Goal: Transaction & Acquisition: Purchase product/service

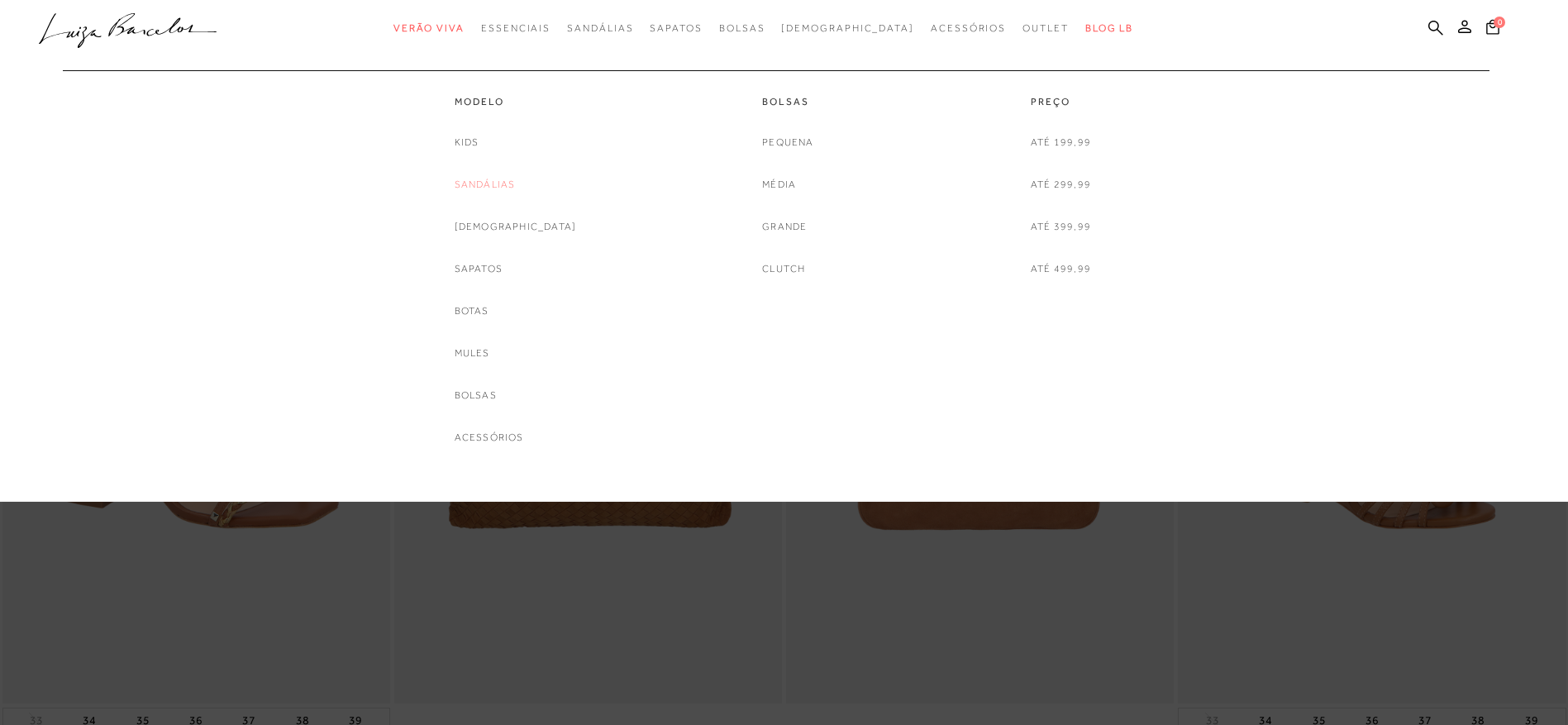
click at [516, 185] on link "Sandálias" at bounding box center [485, 185] width 61 height 18
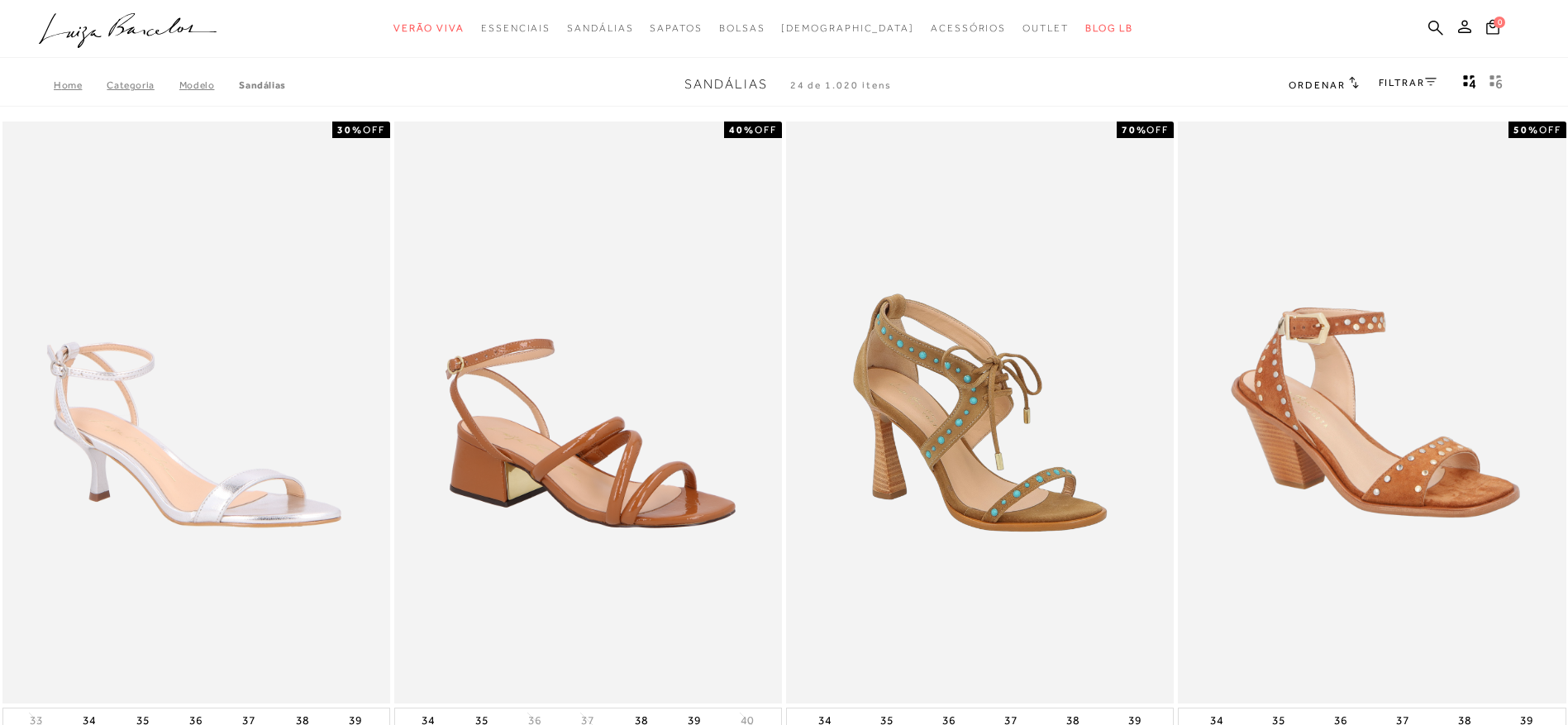
click at [1434, 76] on div "FILTRAR" at bounding box center [1408, 84] width 58 height 21
click at [1431, 79] on icon at bounding box center [1430, 81] width 11 height 8
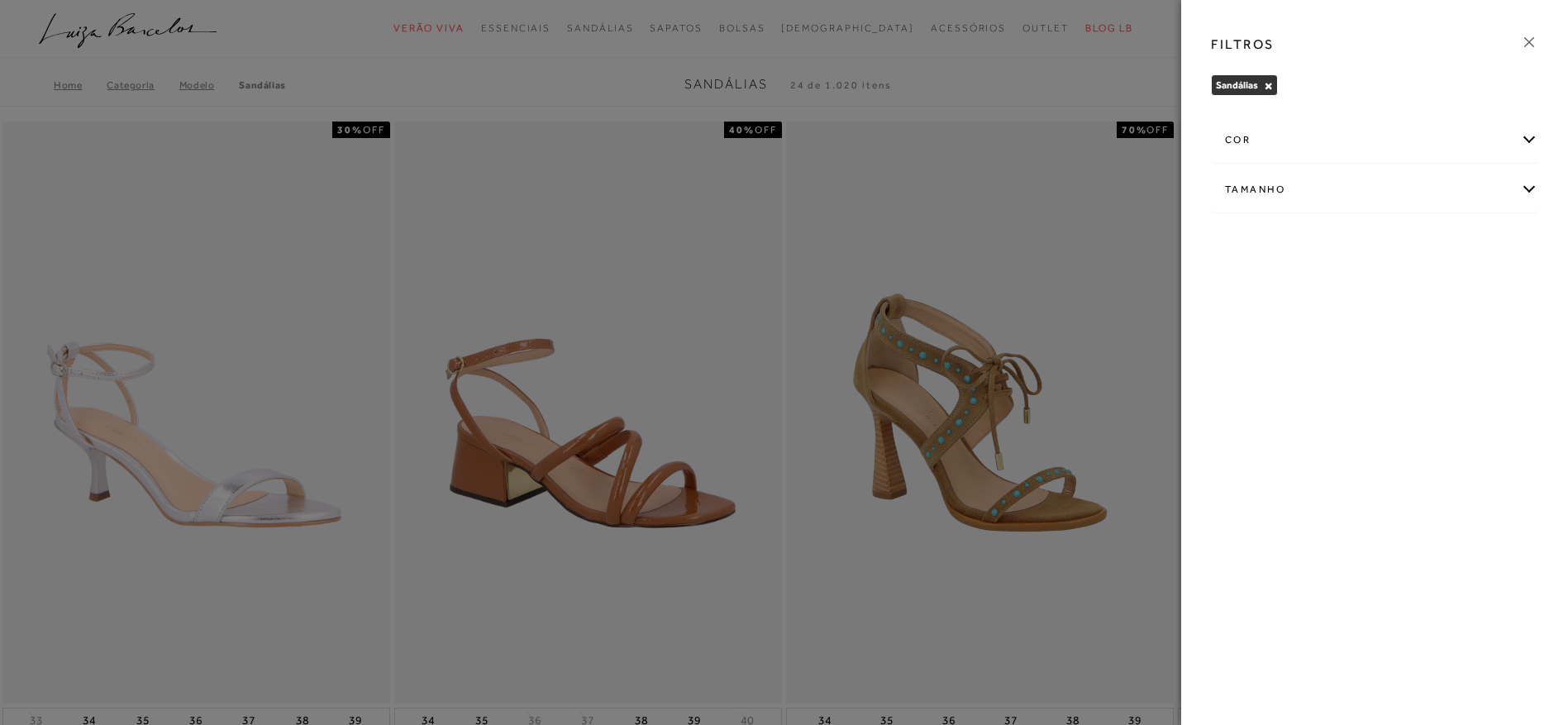
click at [1488, 136] on div "cor" at bounding box center [1375, 140] width 326 height 44
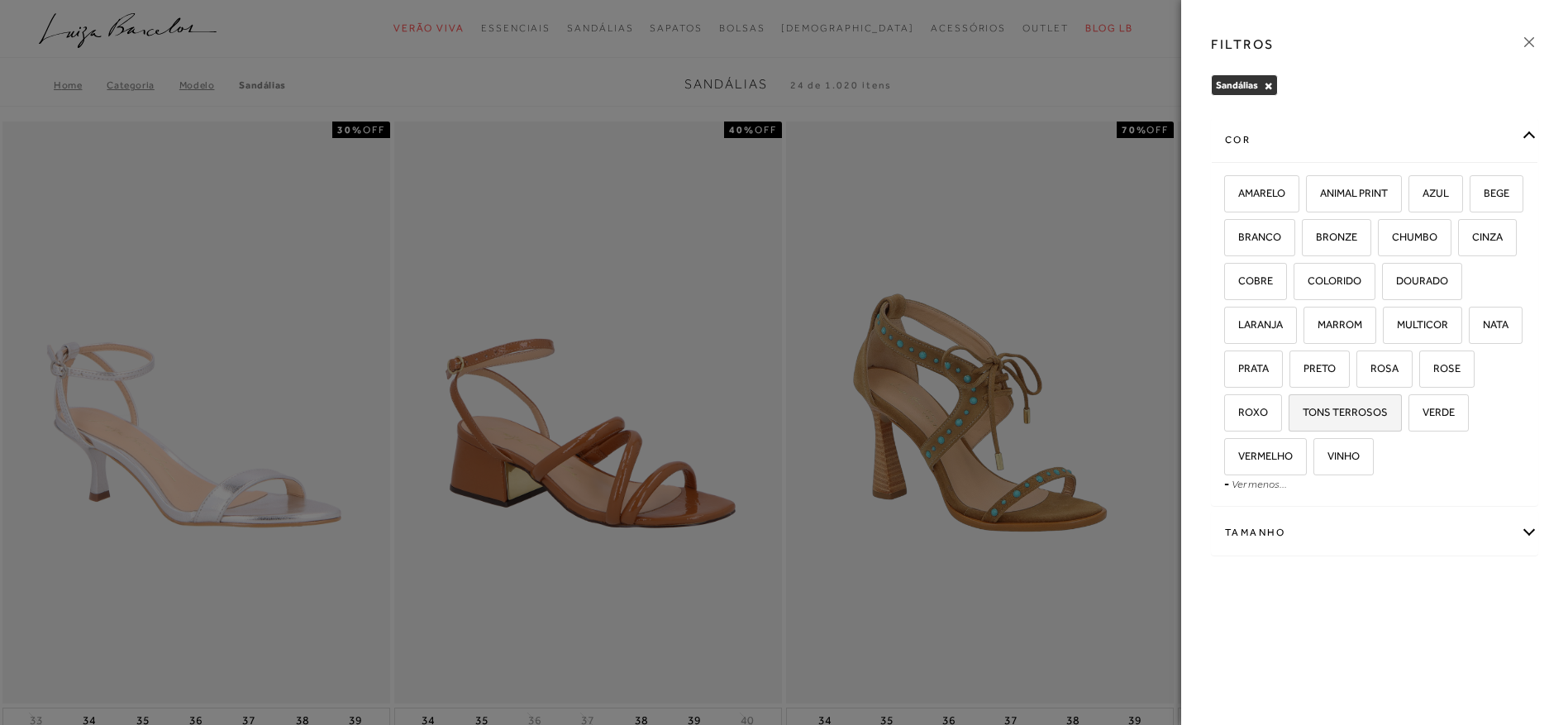
click at [1388, 406] on span "TONS TERROSOS" at bounding box center [1339, 412] width 97 height 12
click at [1303, 406] on input "TONS TERROSOS" at bounding box center [1294, 414] width 17 height 17
checkbox input "true"
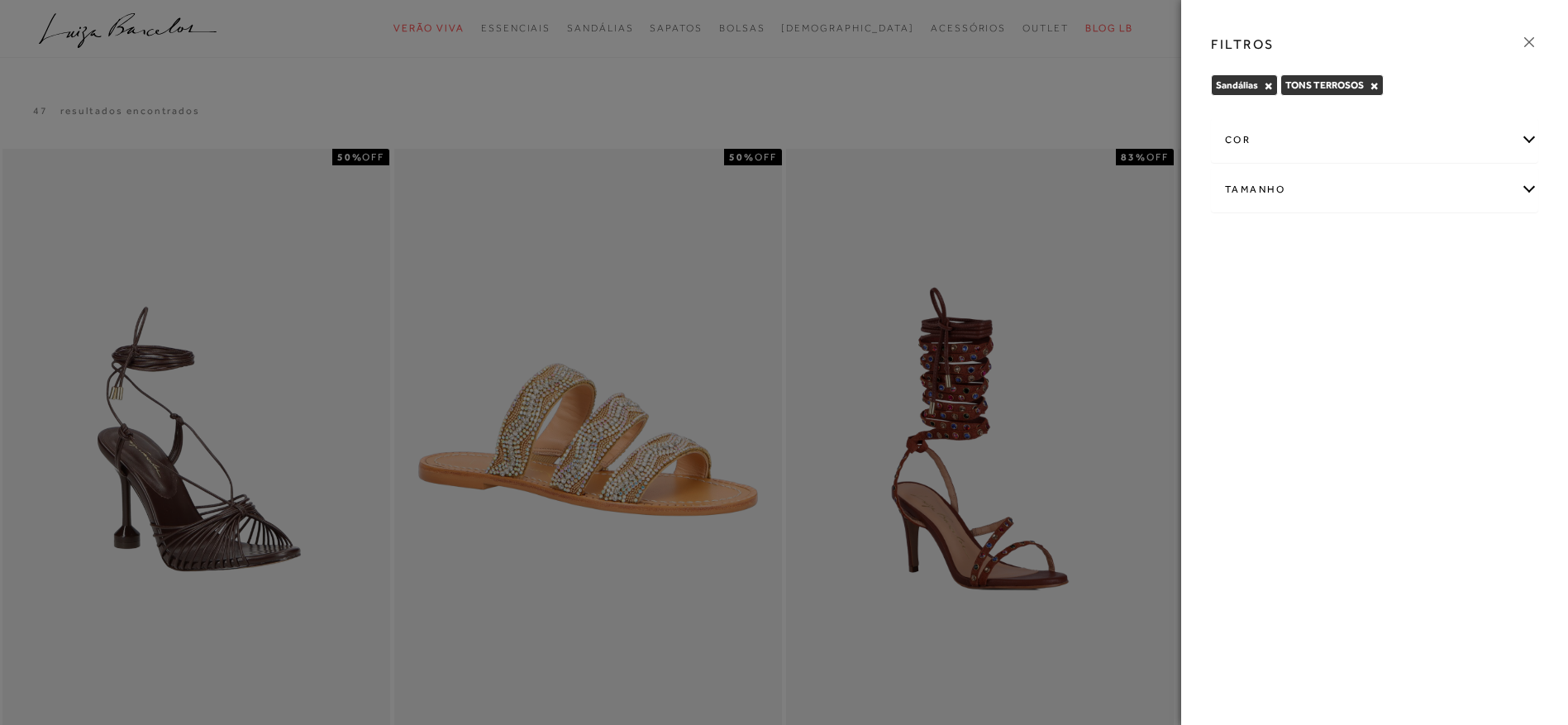
click at [1526, 187] on div "Tamanho" at bounding box center [1375, 190] width 326 height 44
click at [1343, 239] on span "35" at bounding box center [1330, 243] width 24 height 12
click at [1331, 239] on input "35" at bounding box center [1322, 245] width 17 height 17
checkbox input "true"
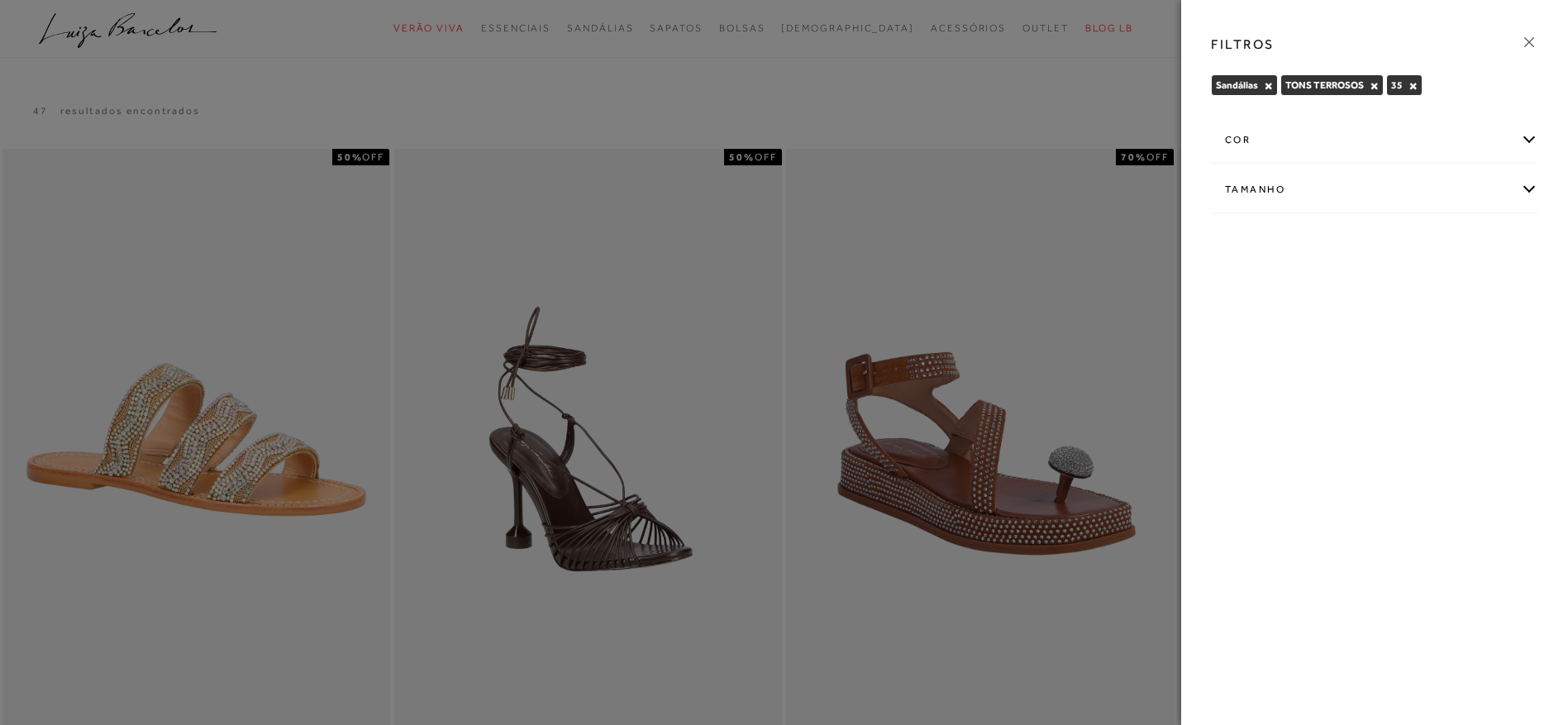
click at [1108, 93] on div at bounding box center [784, 362] width 1568 height 725
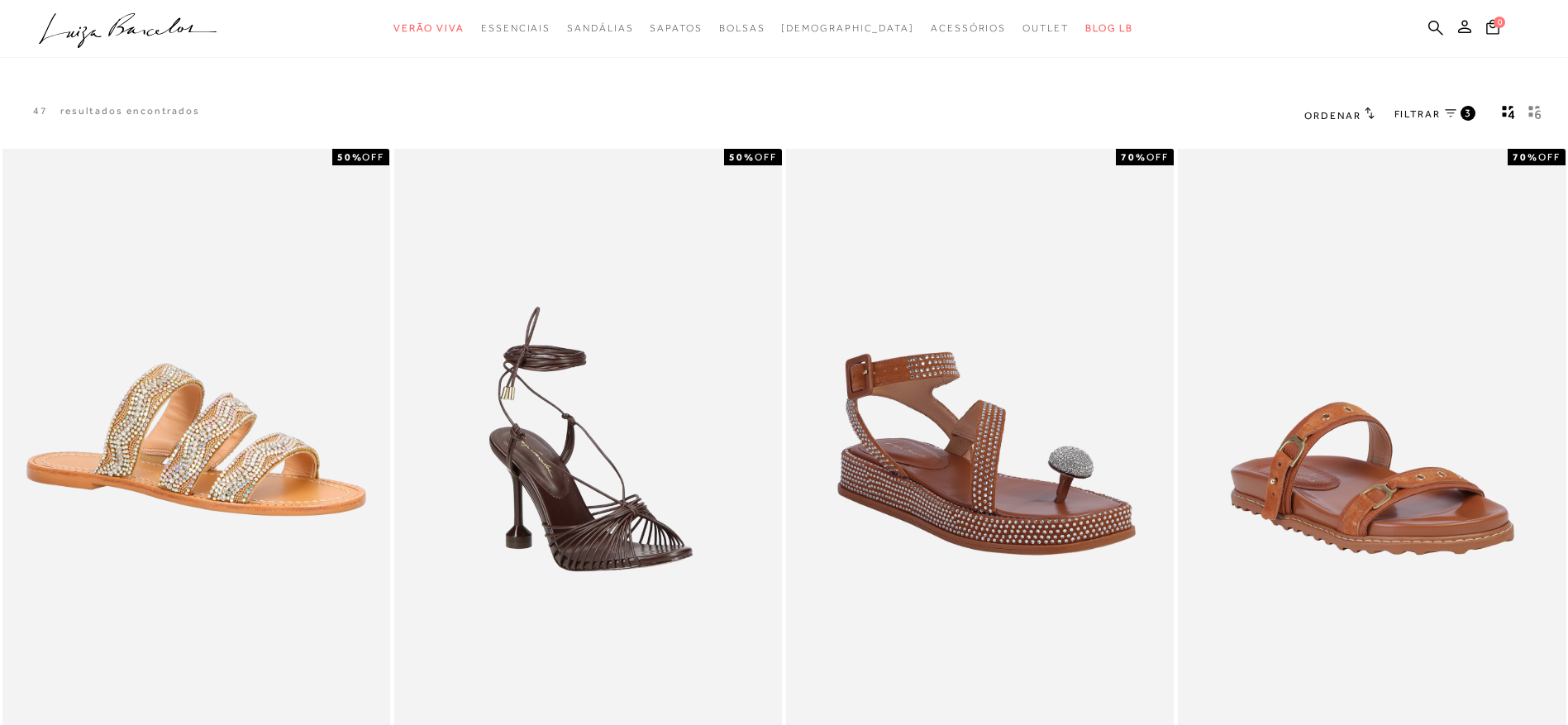
click at [1463, 112] on div "3" at bounding box center [1468, 113] width 15 height 15
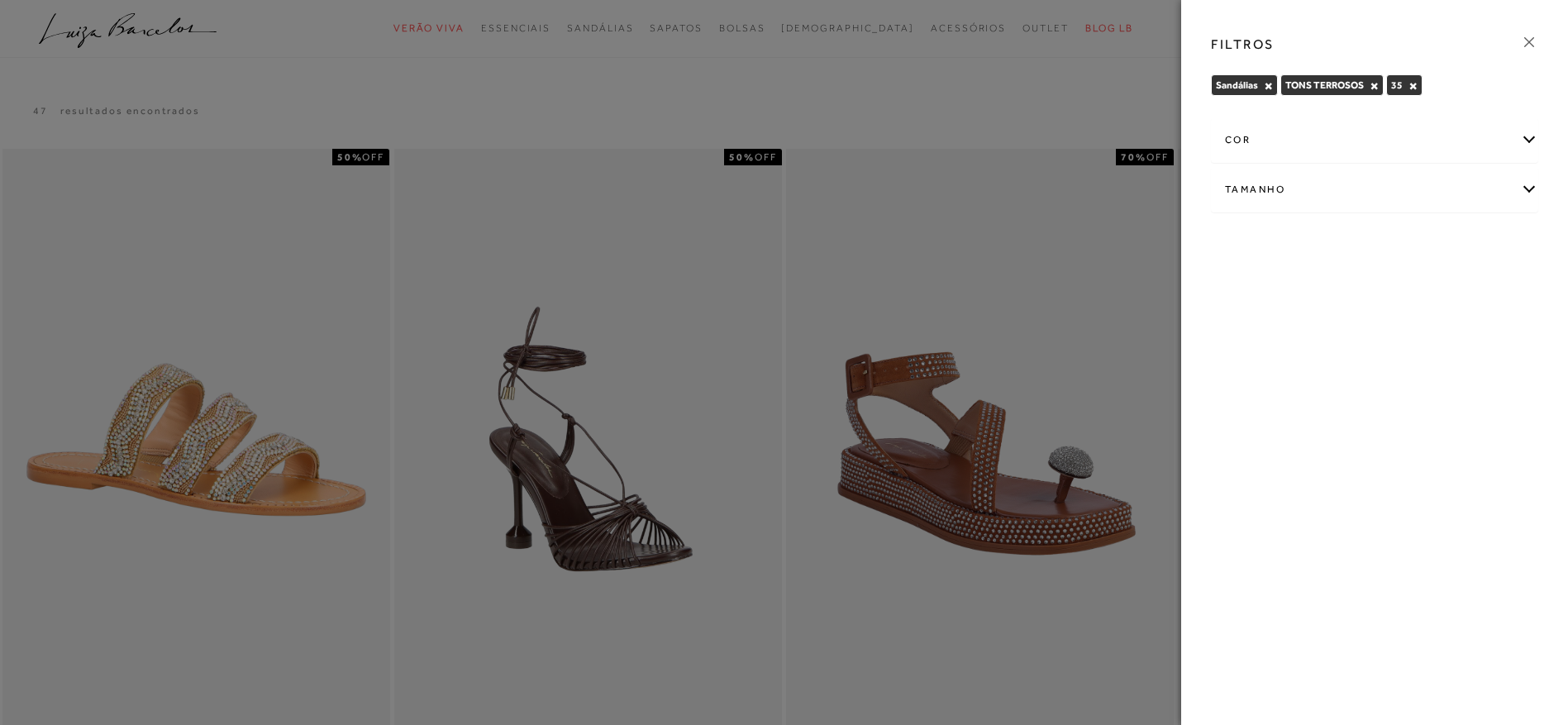
click at [1417, 86] on button "×" at bounding box center [1413, 86] width 9 height 11
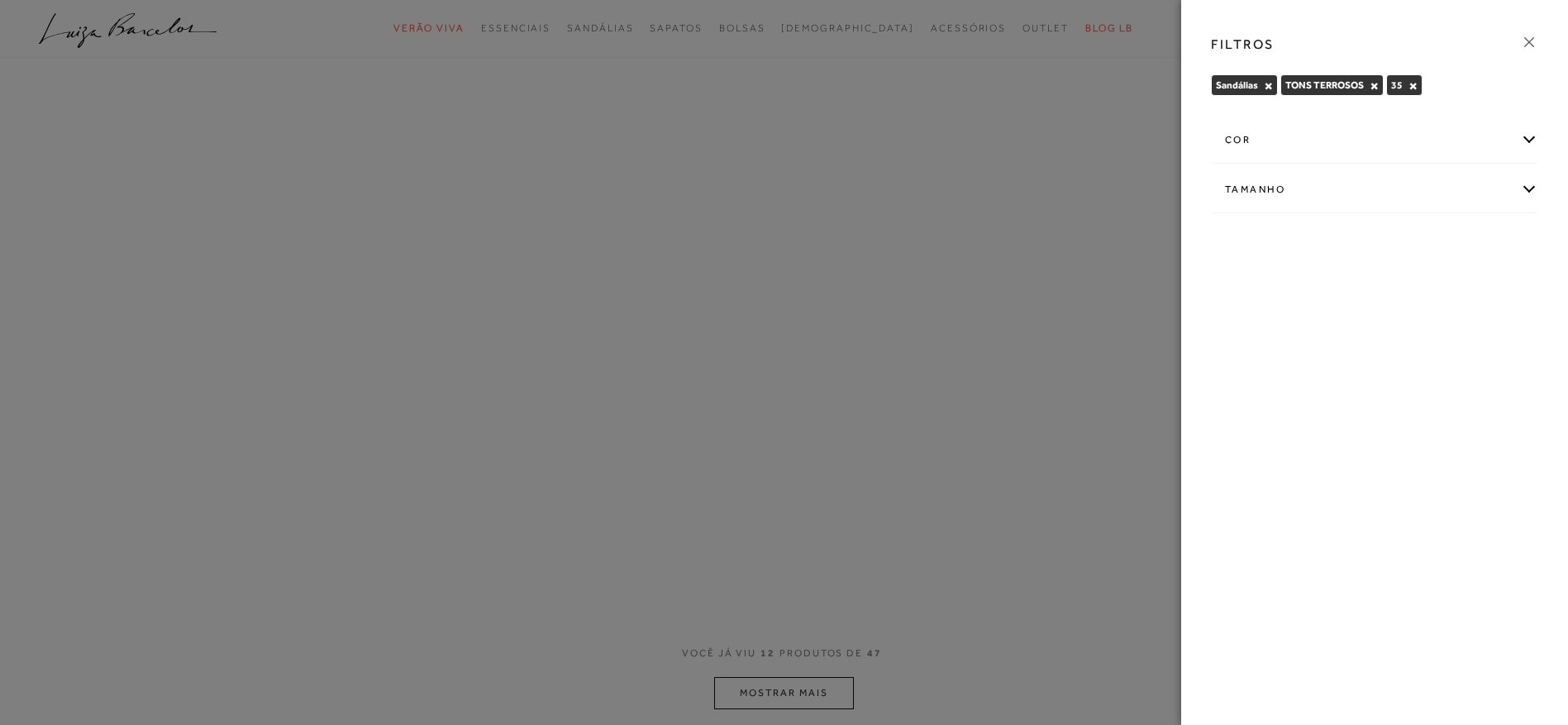
click at [1373, 84] on button "×" at bounding box center [1375, 86] width 9 height 11
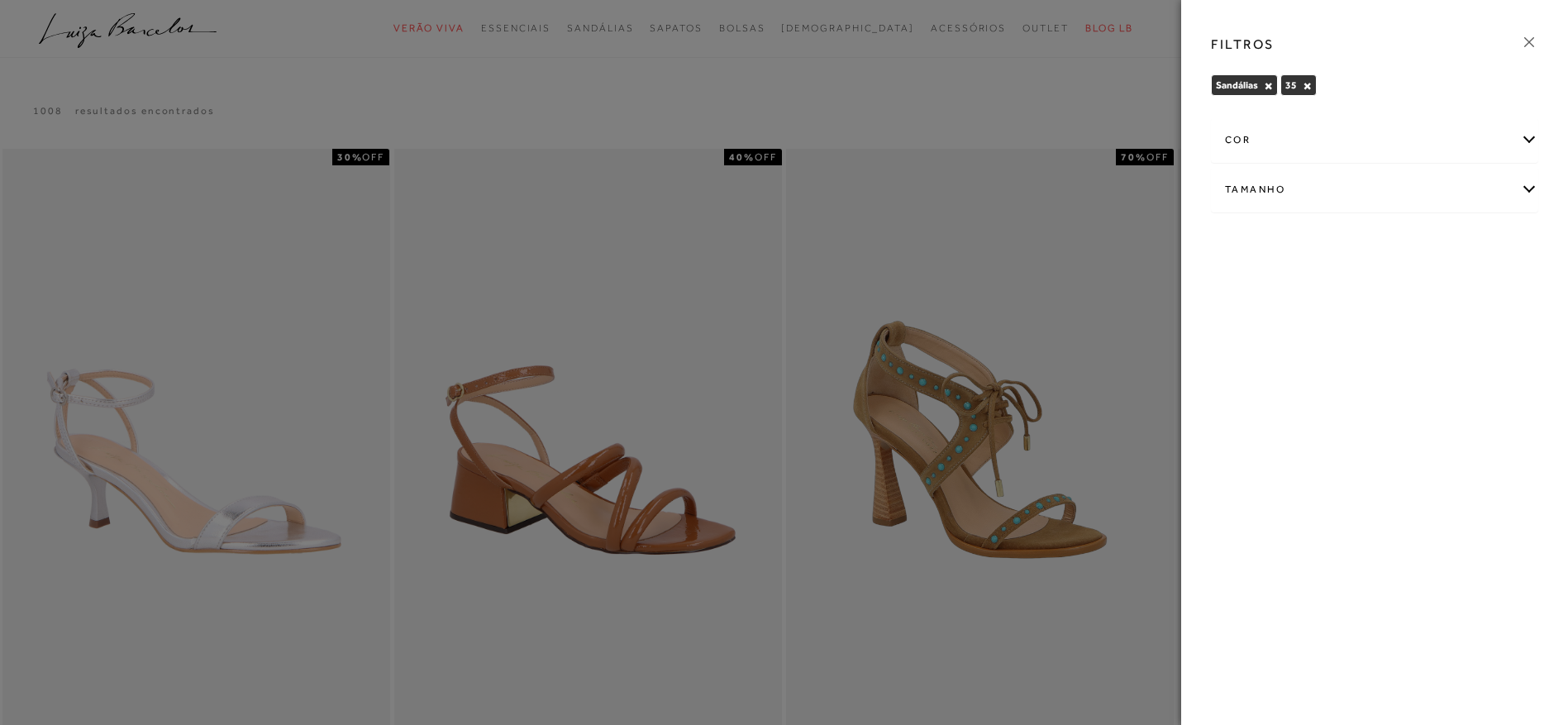
click at [1375, 85] on div "Sandálias × 35 × Limpar todos os refinamentos" at bounding box center [1375, 87] width 328 height 26
click at [1500, 147] on div "cor" at bounding box center [1375, 140] width 326 height 44
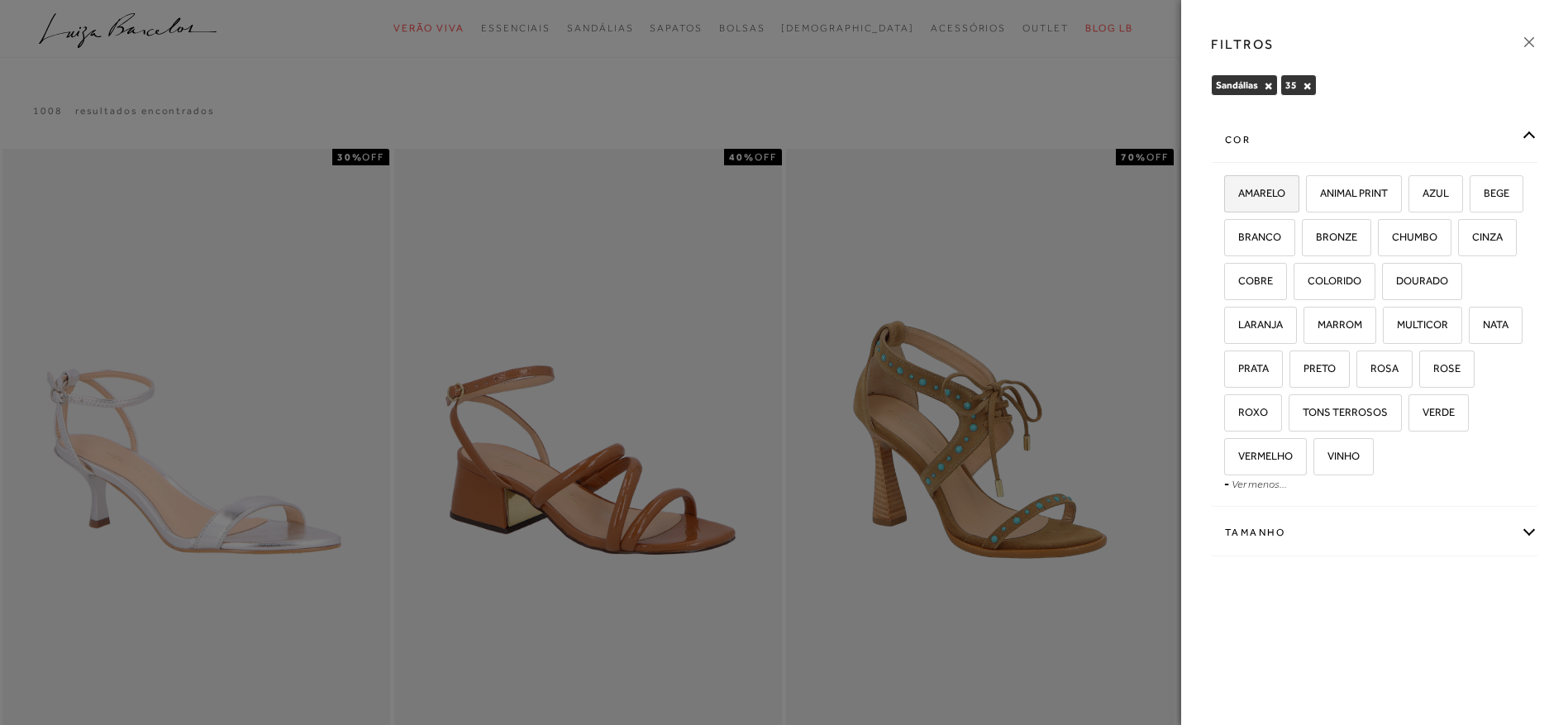
click at [1278, 192] on span "AMARELO" at bounding box center [1255, 193] width 59 height 12
click at [1238, 192] on input "AMARELO" at bounding box center [1230, 195] width 17 height 17
checkbox input "true"
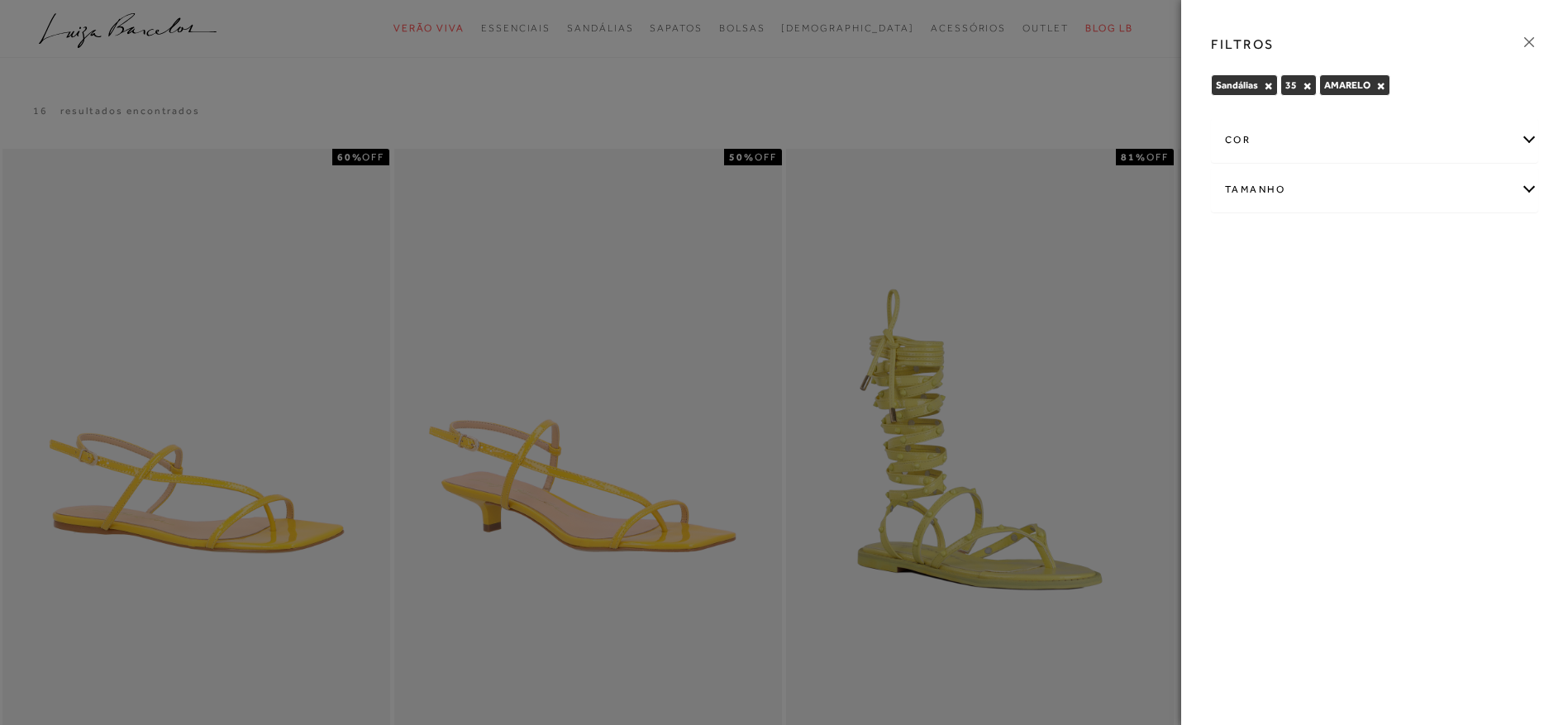
click at [1132, 113] on div at bounding box center [784, 362] width 1568 height 725
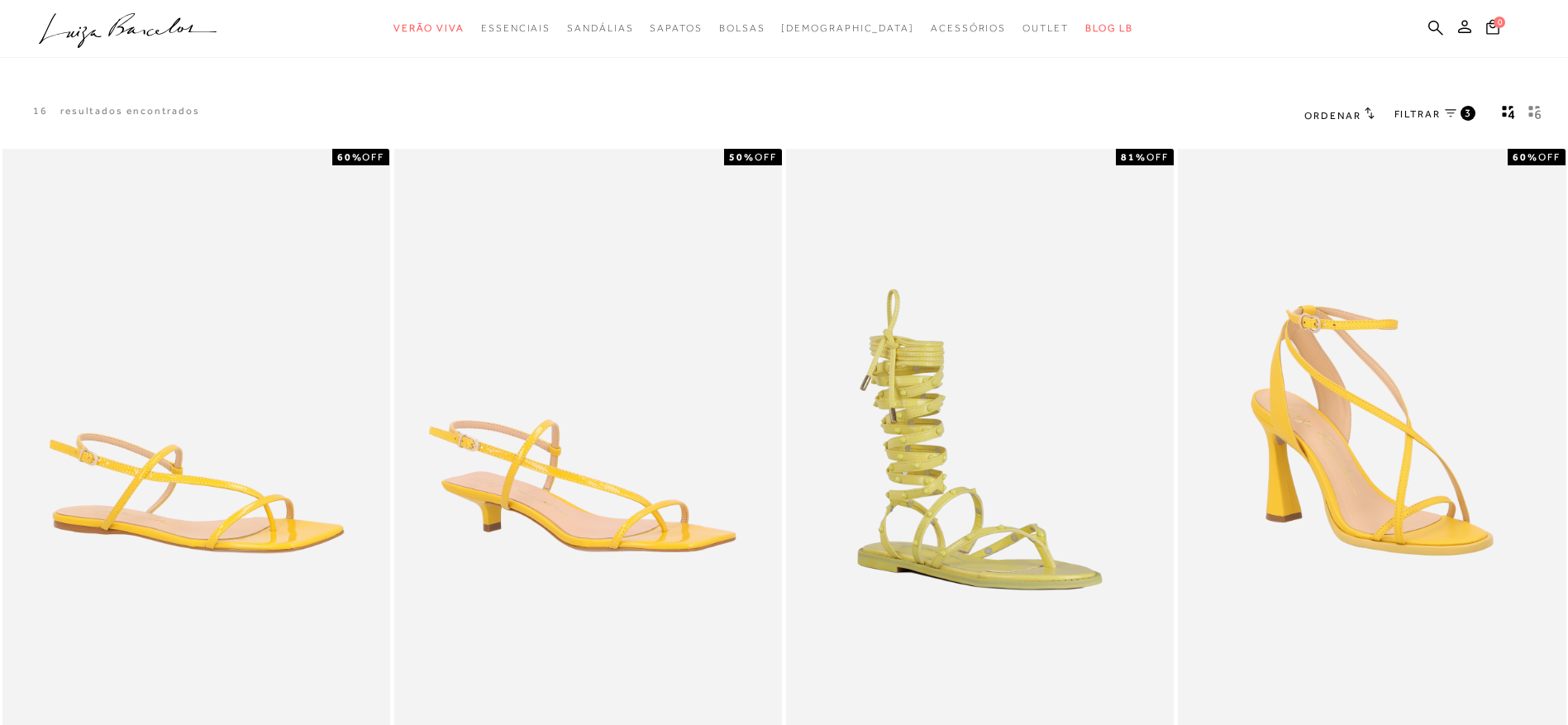
click at [1441, 112] on link "FILTRAR 3" at bounding box center [1435, 115] width 81 height 19
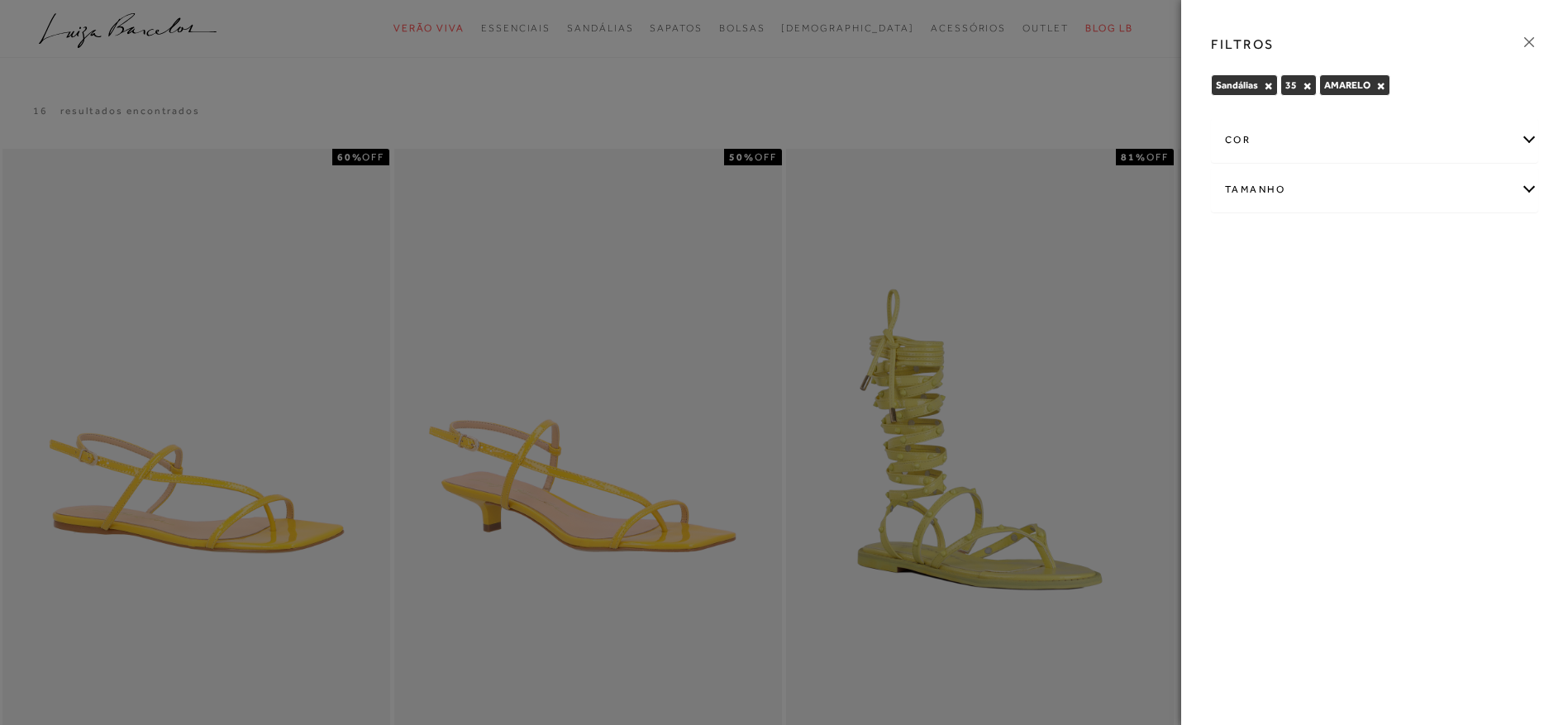
click at [1269, 87] on button "×" at bounding box center [1269, 86] width 9 height 11
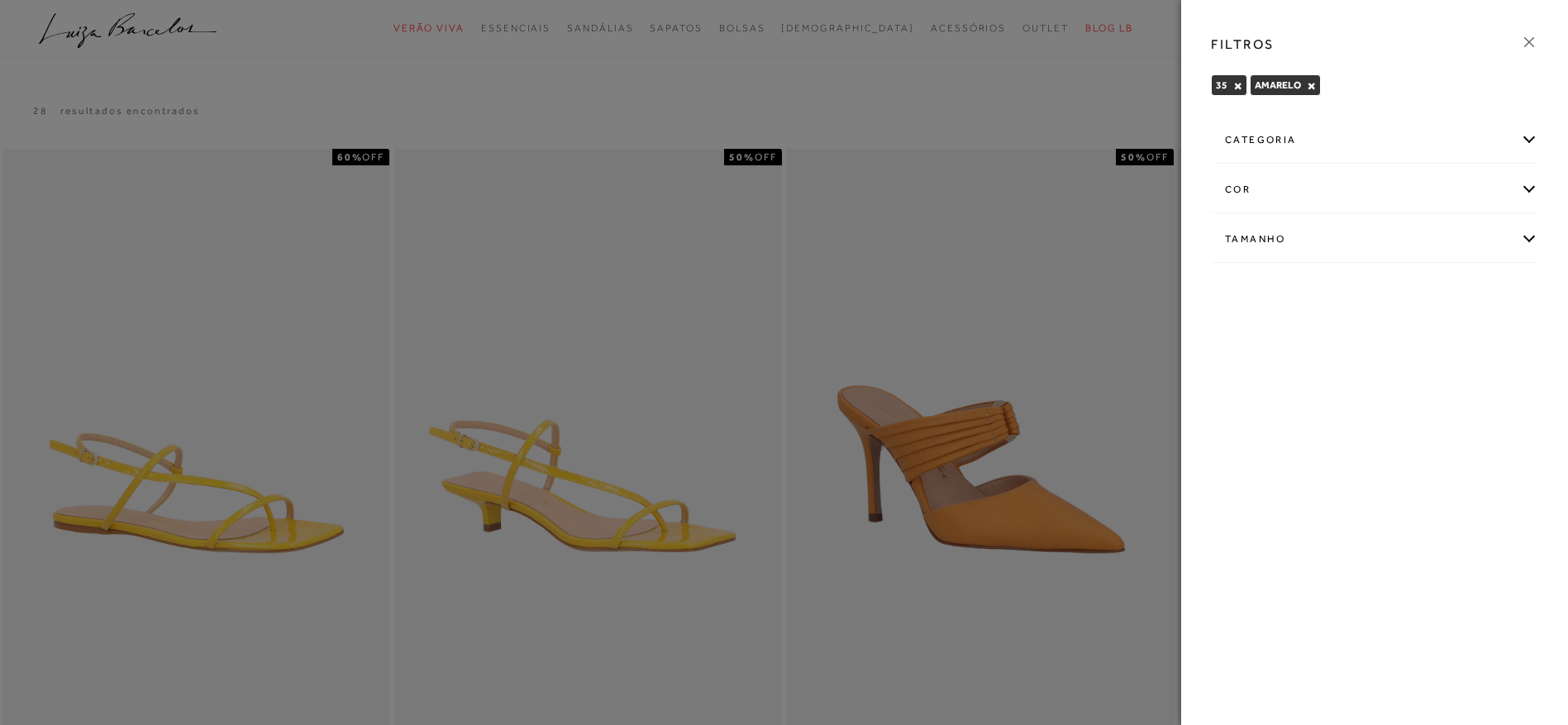
click at [1528, 137] on div "categoria" at bounding box center [1375, 140] width 326 height 44
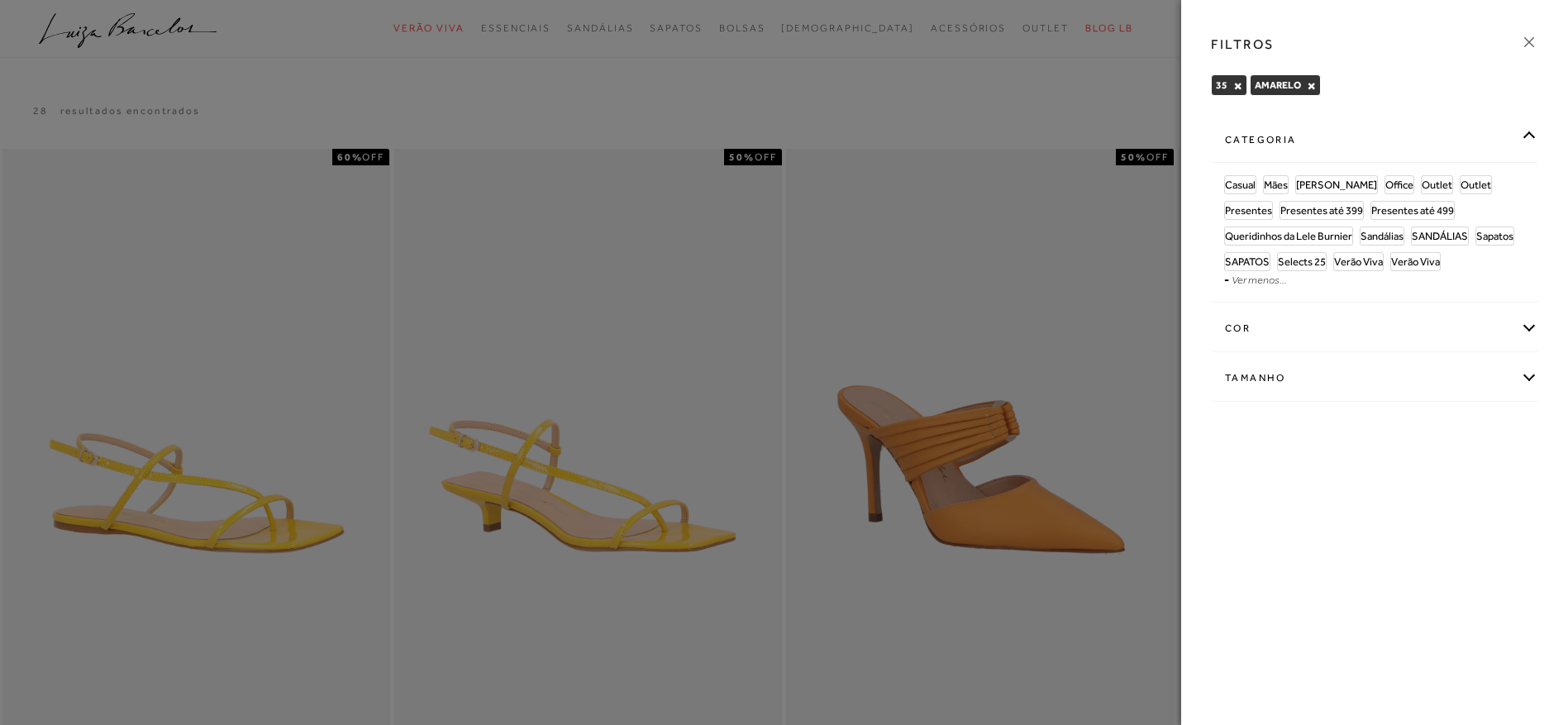
click at [1417, 129] on div "categoria" at bounding box center [1375, 140] width 326 height 44
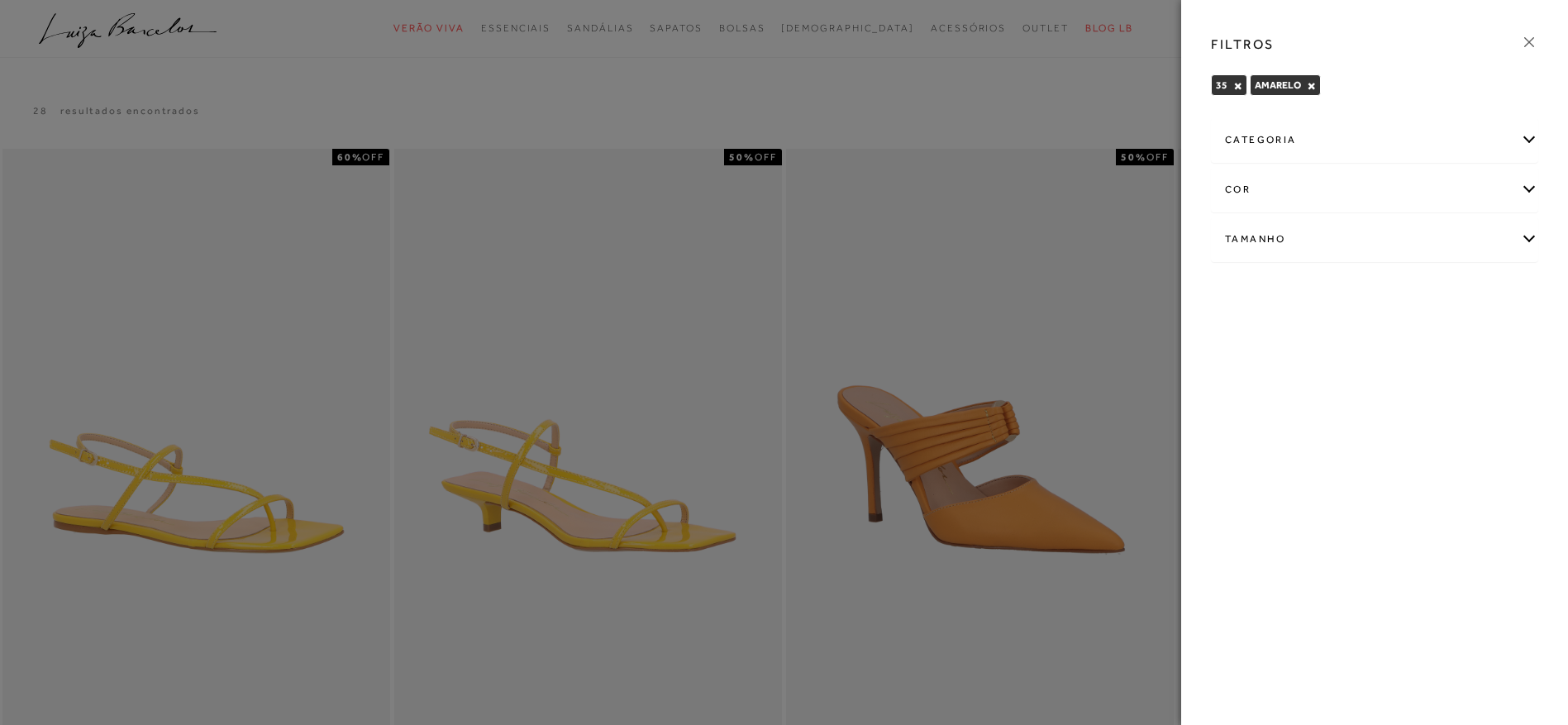
click at [1526, 42] on icon at bounding box center [1529, 42] width 19 height 19
